Goal: Task Accomplishment & Management: Manage account settings

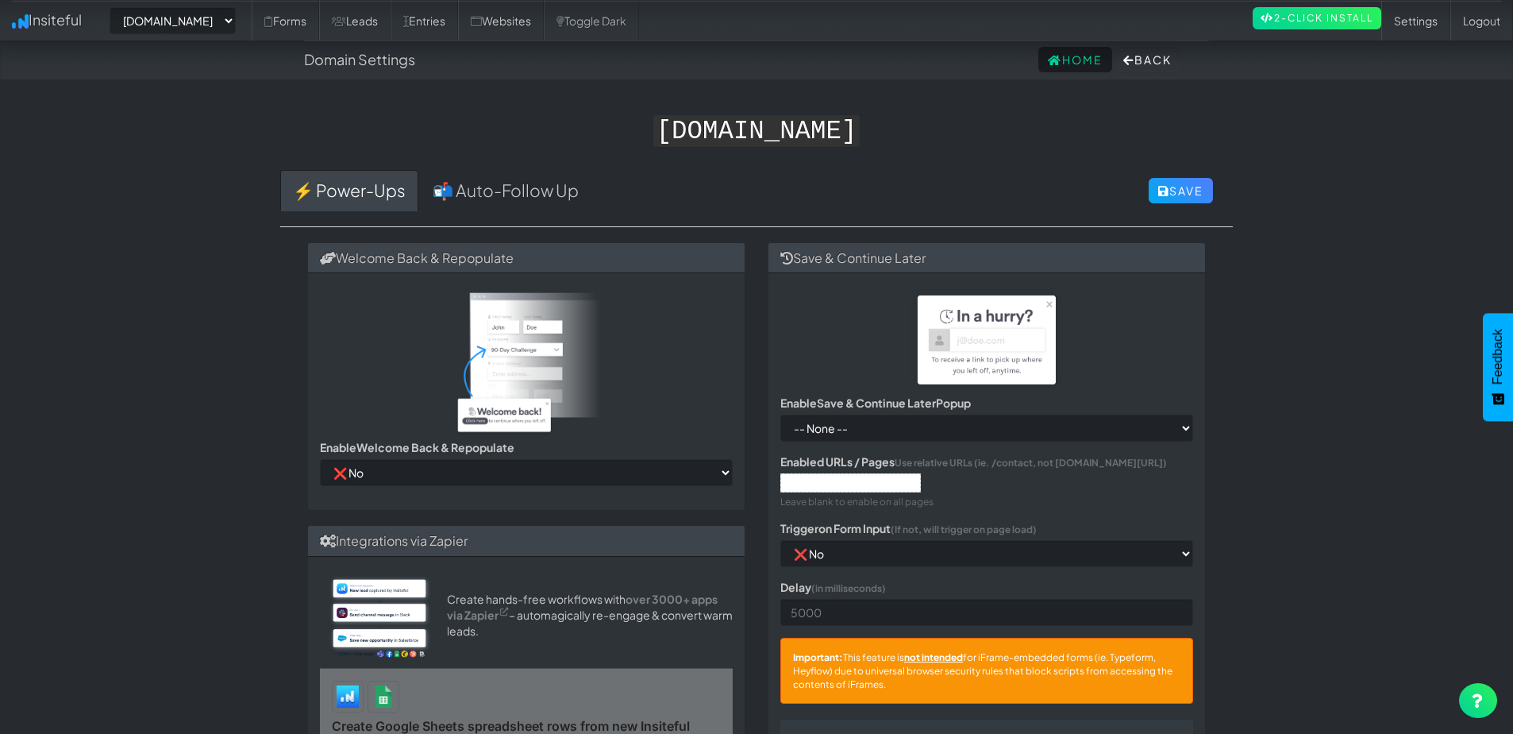
select select "2378"
select select "false"
select select "true"
click at [533, 192] on link "📬 Auto-Follow Up" at bounding box center [505, 190] width 171 height 41
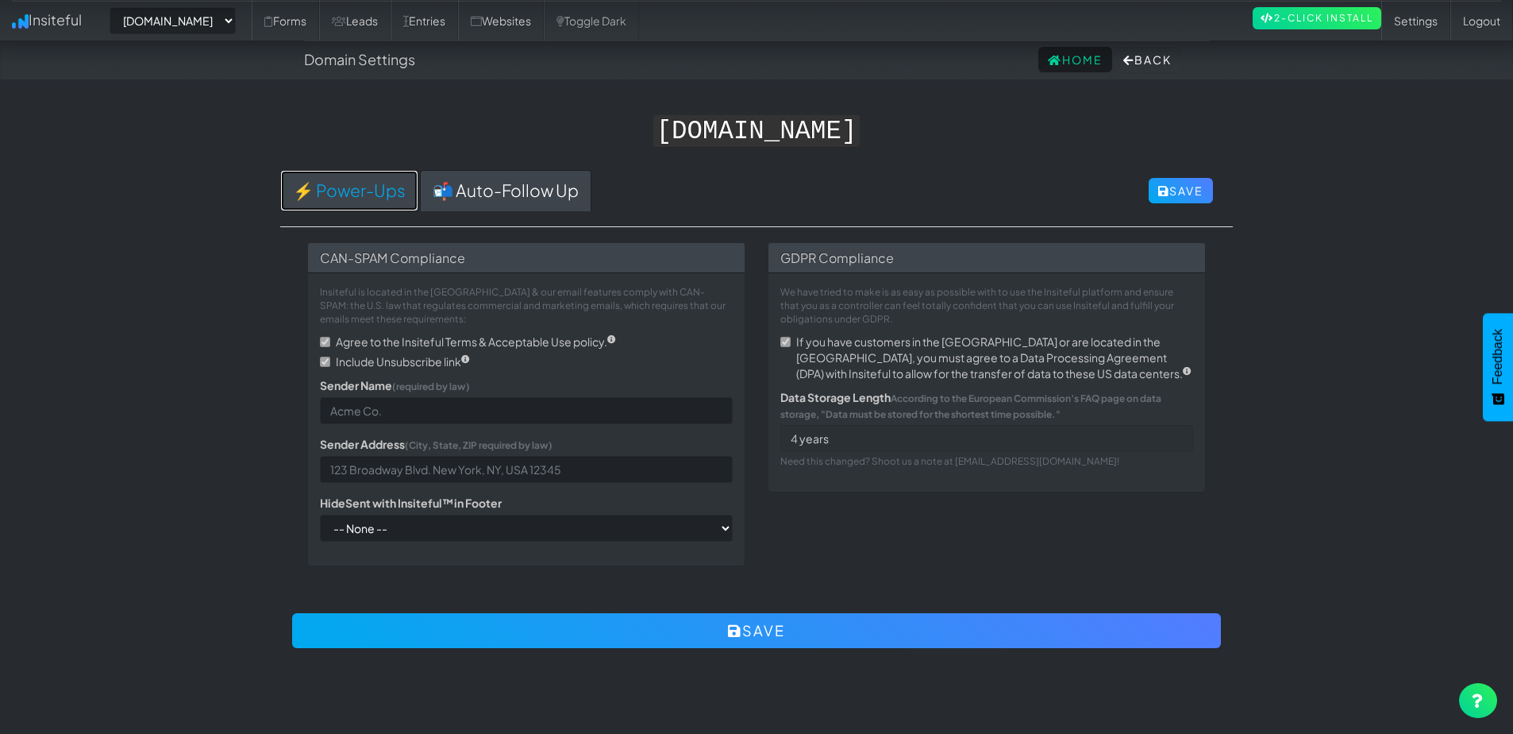
click at [360, 186] on link "⚡ Power-Ups" at bounding box center [349, 190] width 138 height 41
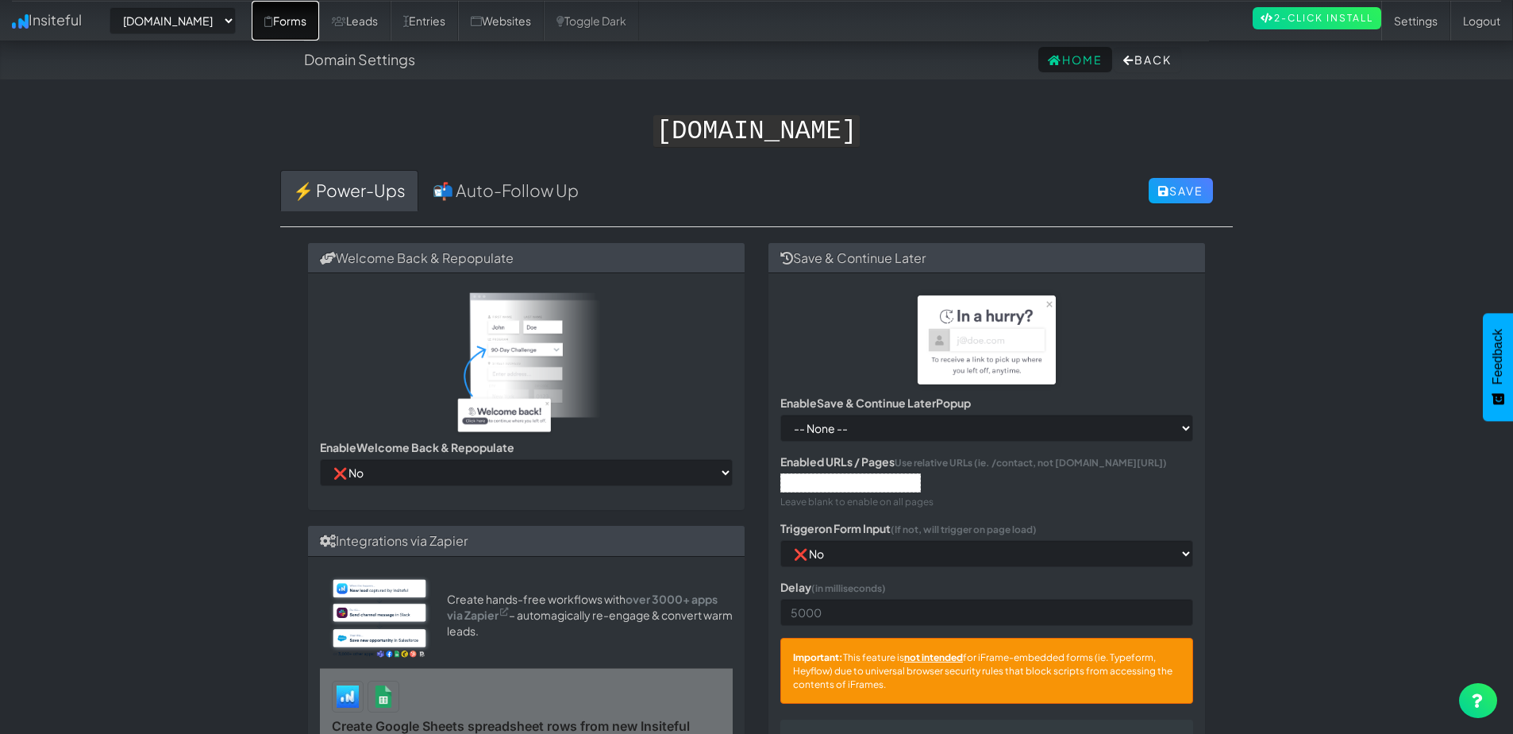
click at [284, 20] on link "Forms" at bounding box center [285, 21] width 67 height 40
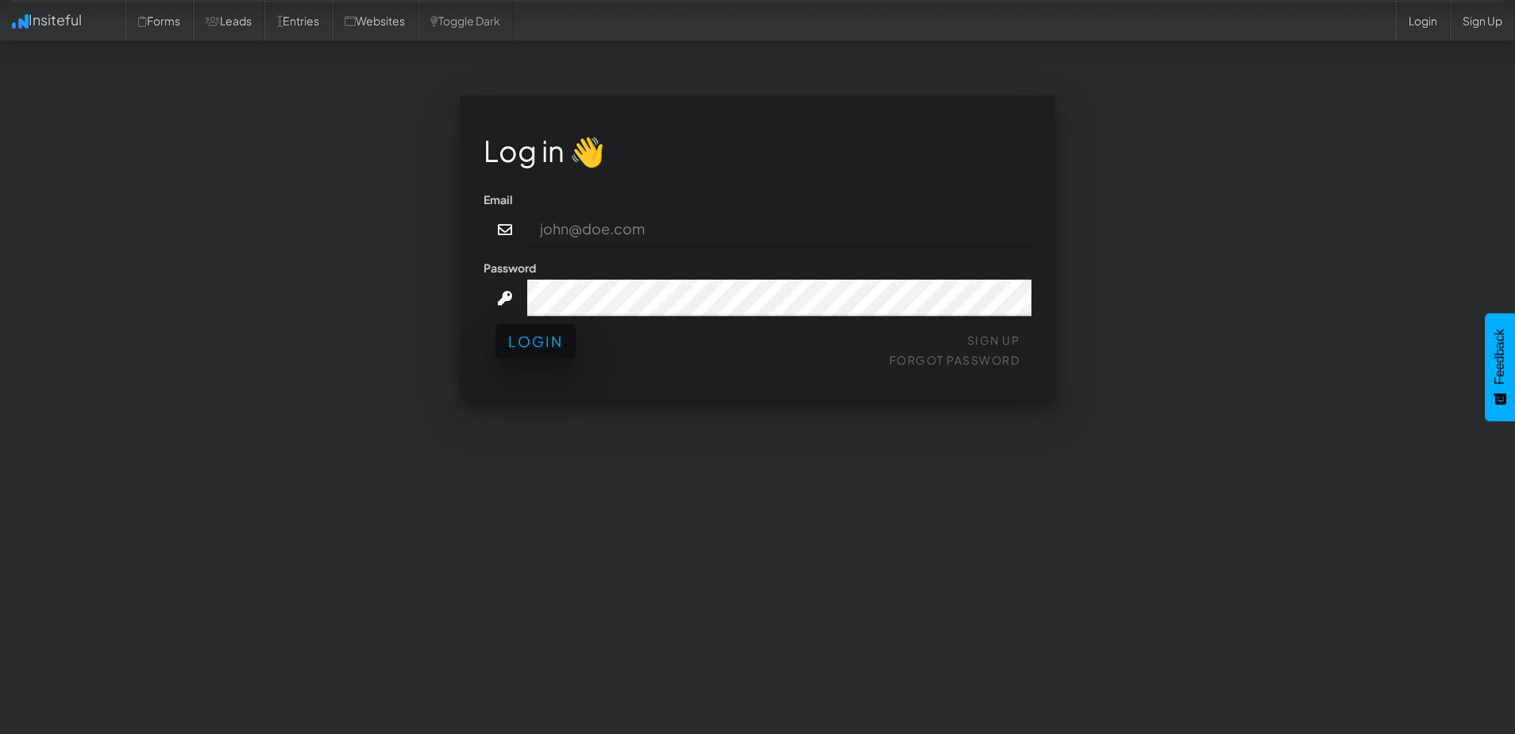
type input "[PERSON_NAME][EMAIL_ADDRESS][DOMAIN_NAME]"
click at [540, 353] on button "Login" at bounding box center [535, 341] width 80 height 35
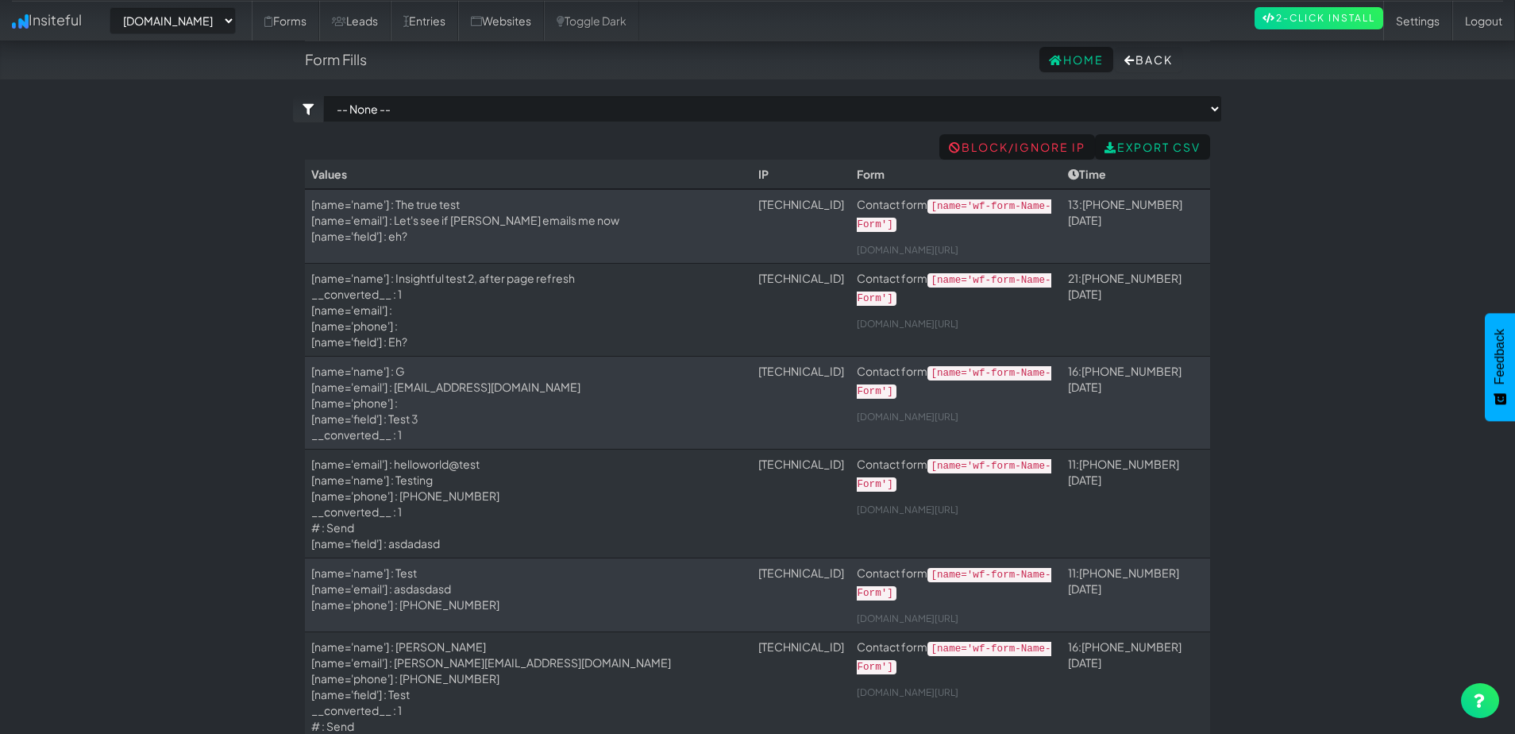
select select "2378"
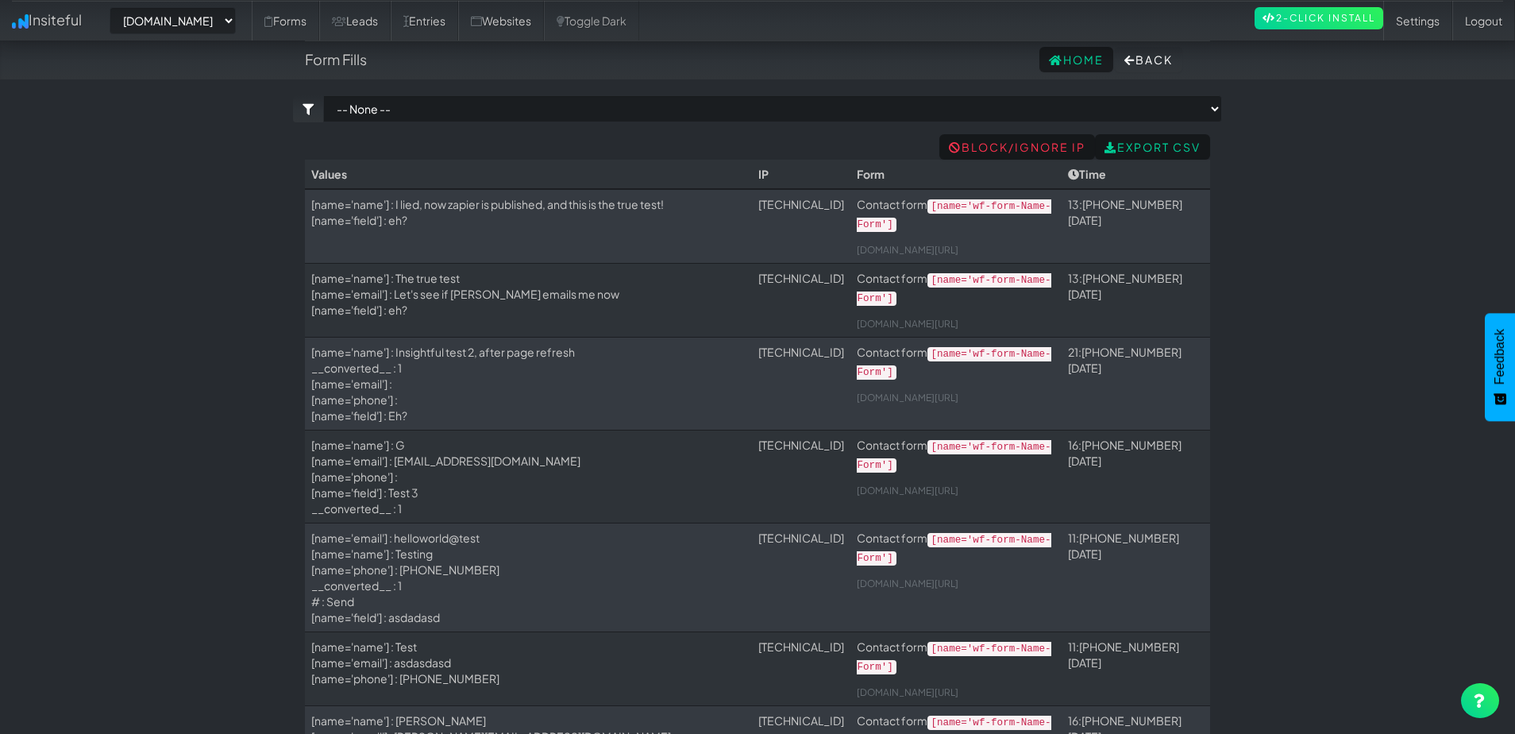
select select "2378"
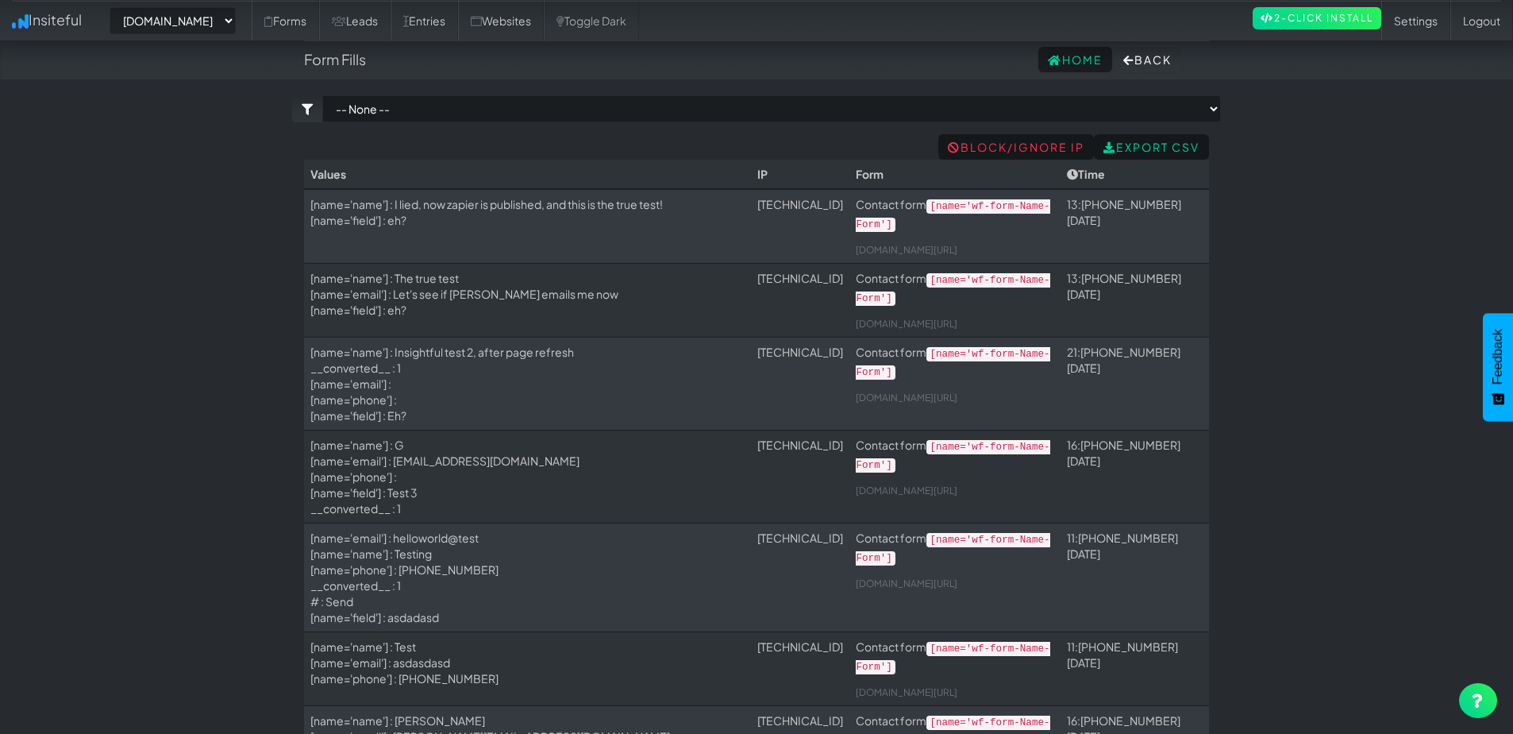
select select "2378"
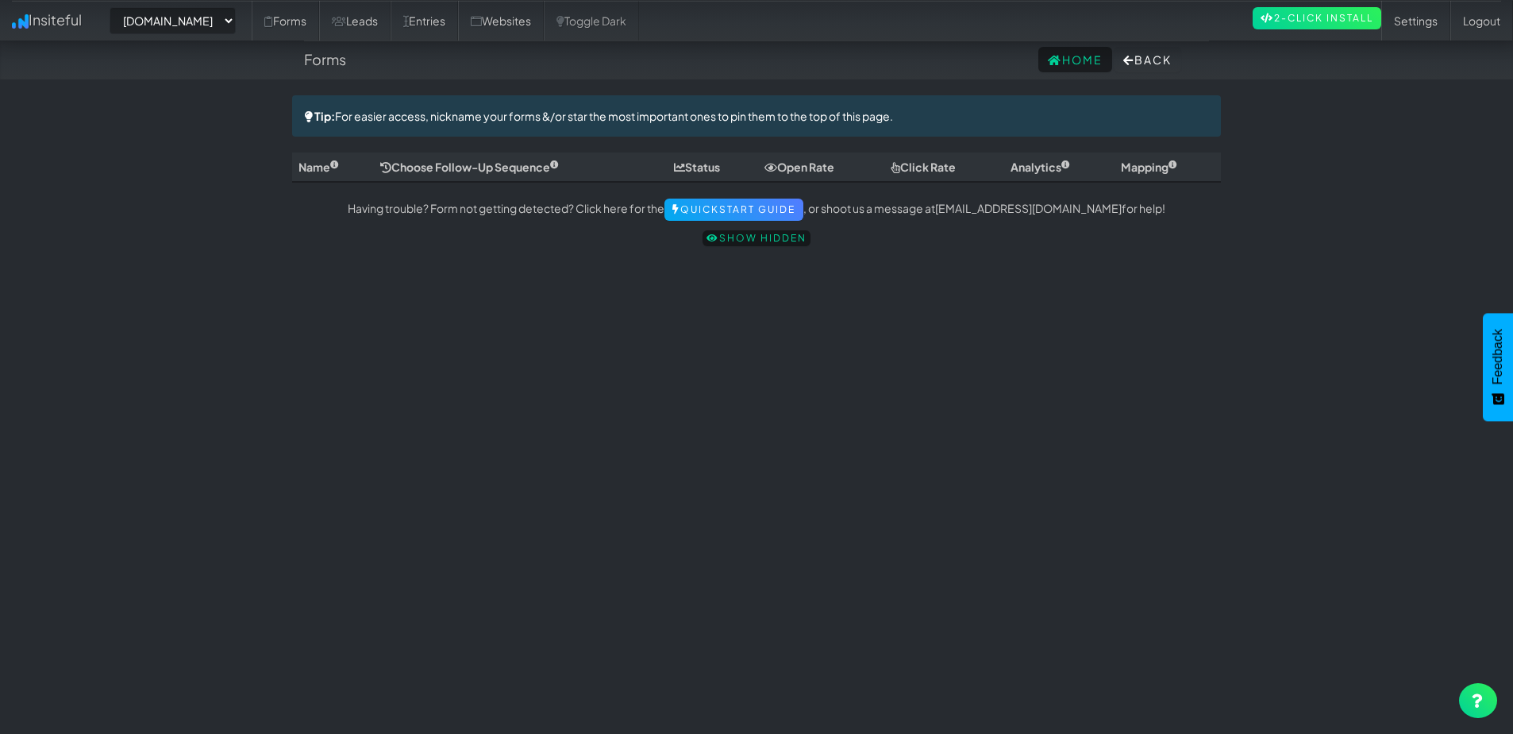
select select "2378"
click at [458, 24] on link "Entries" at bounding box center [424, 21] width 67 height 40
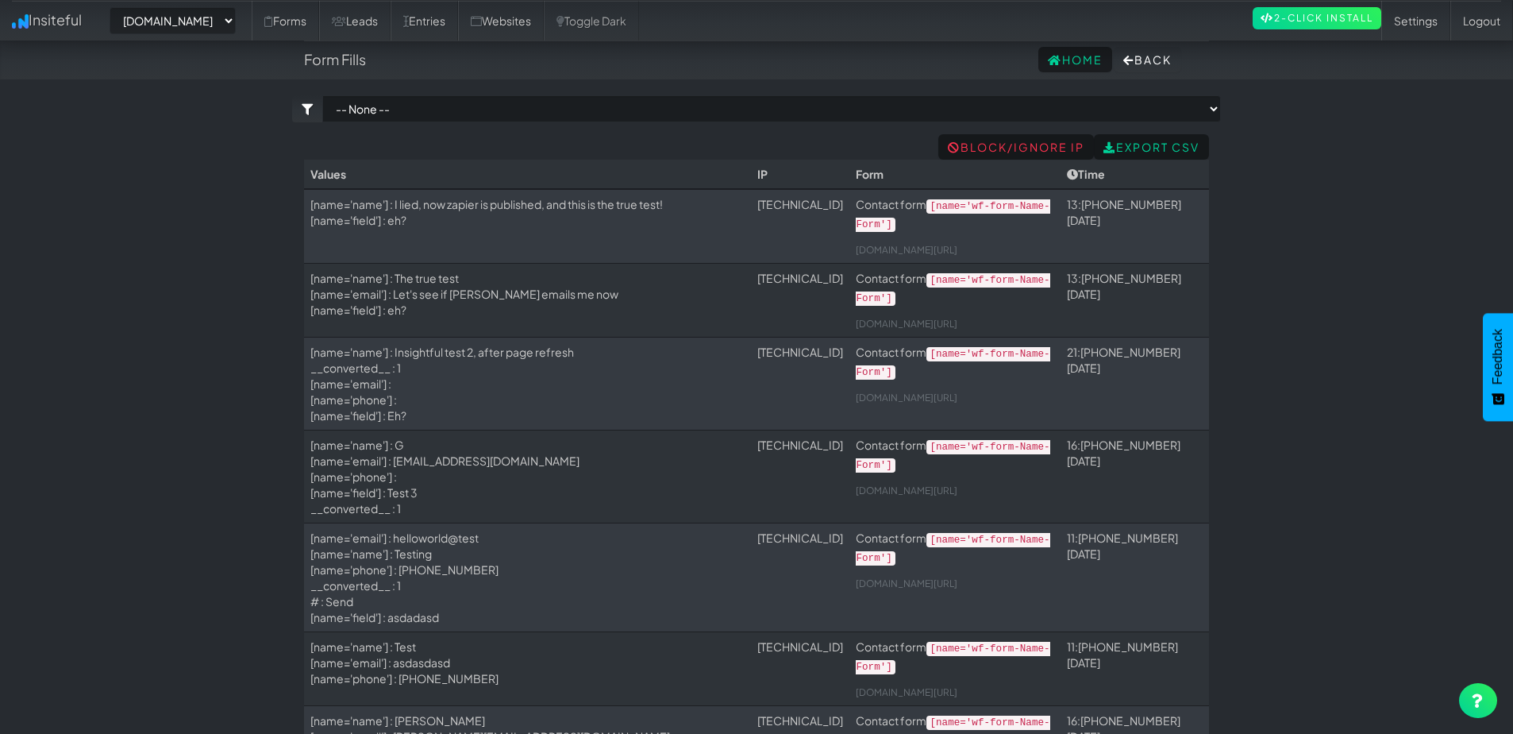
select select "2378"
click at [291, 21] on link "Forms" at bounding box center [285, 21] width 67 height 40
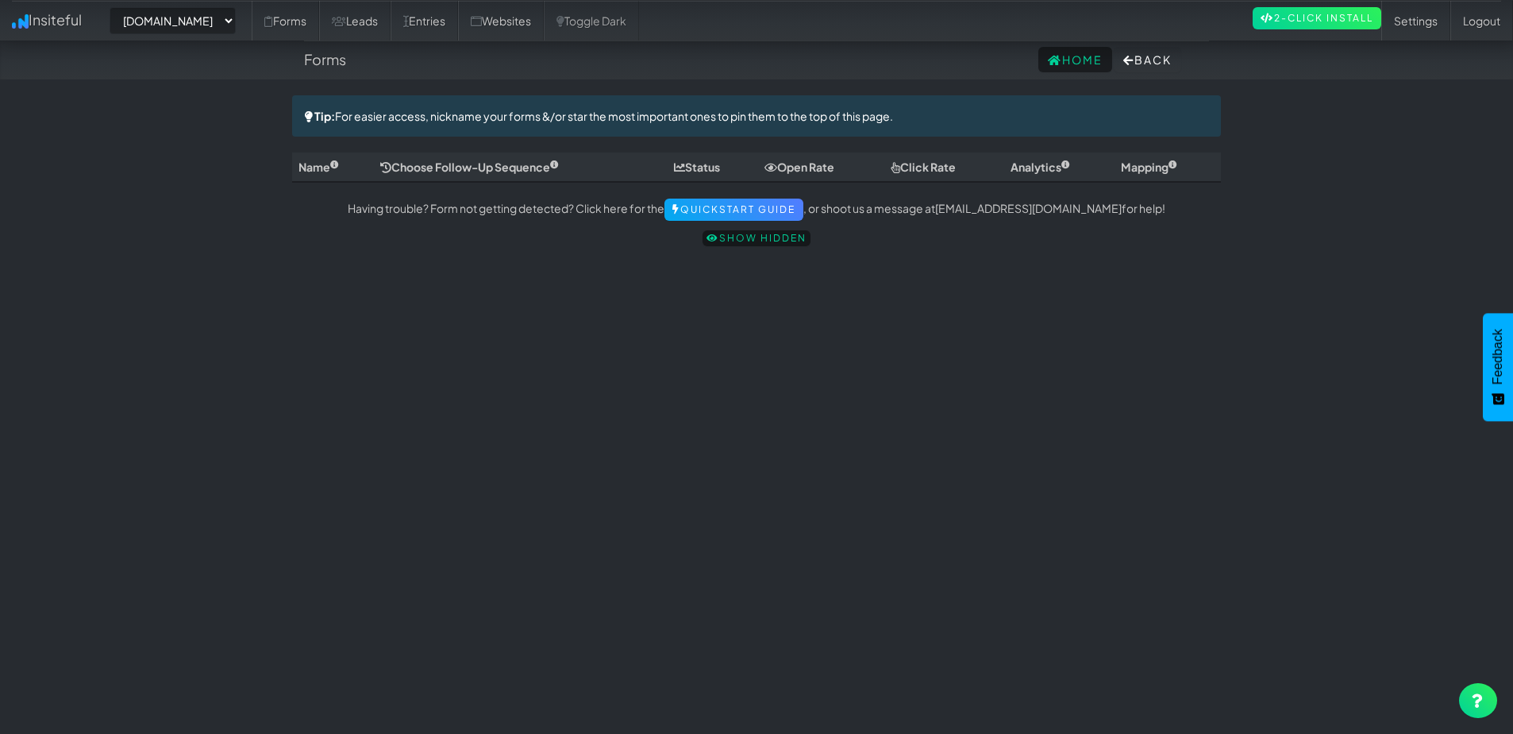
select select "2378"
click at [373, 30] on link "Leads" at bounding box center [354, 21] width 71 height 40
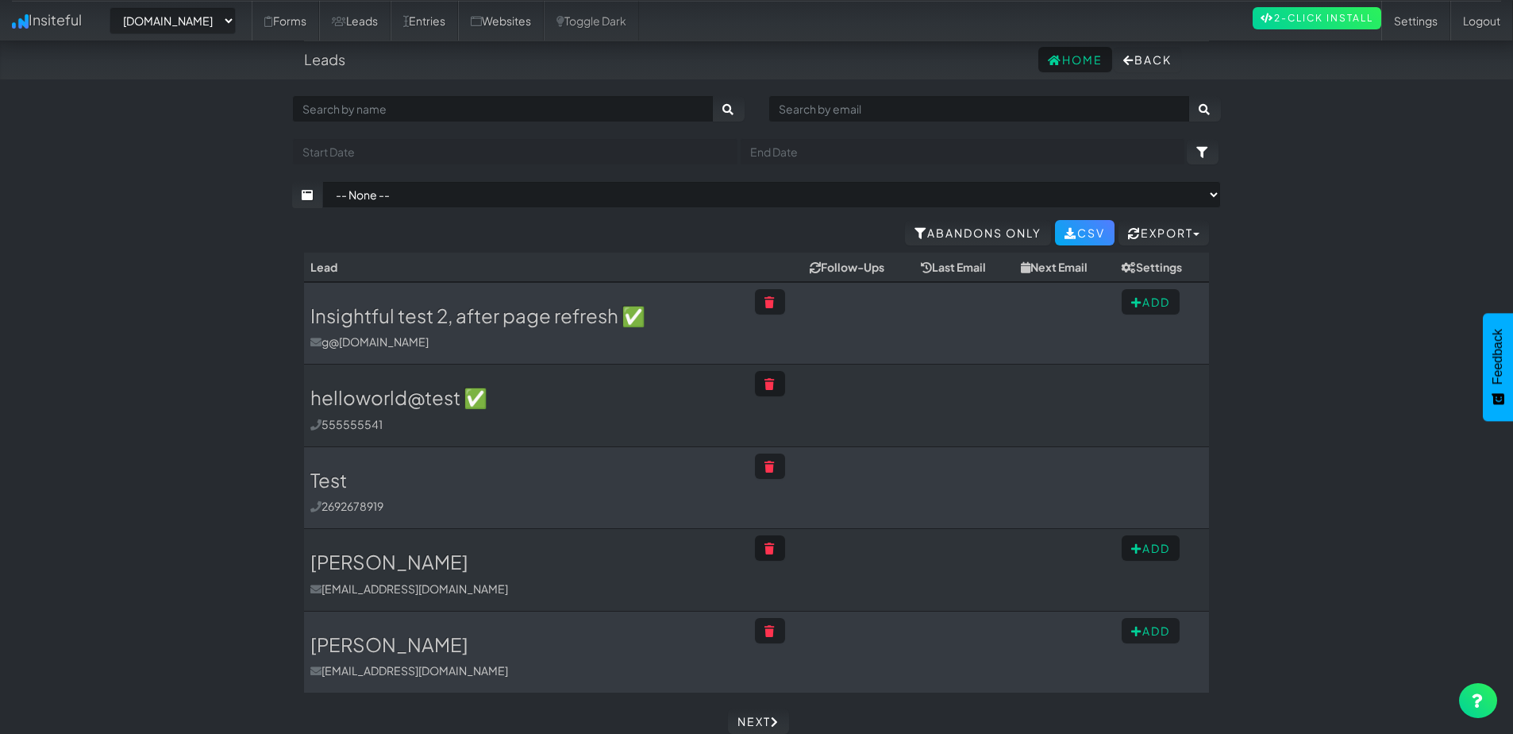
select select "2378"
click at [306, 17] on link "Forms" at bounding box center [285, 21] width 67 height 40
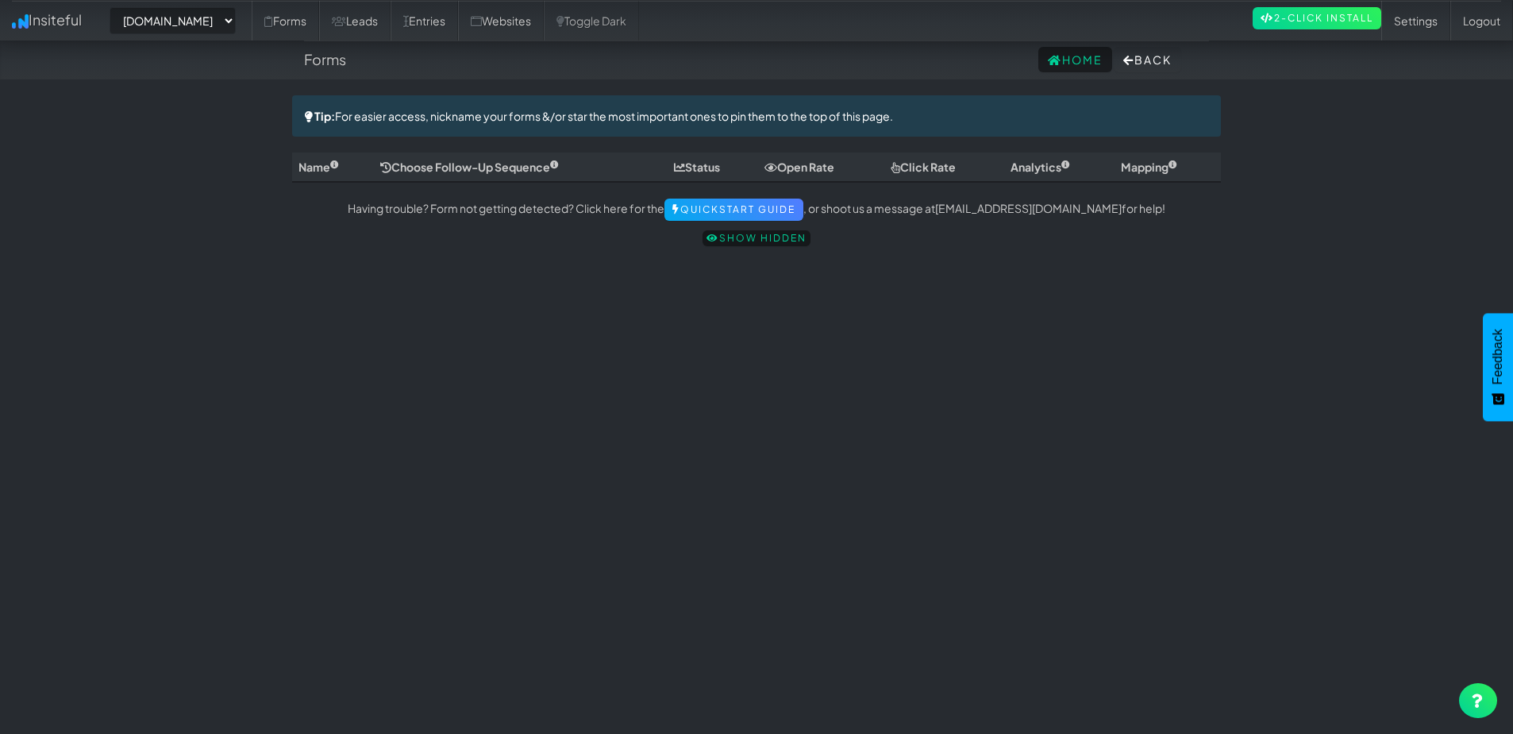
select select "2378"
